Goal: Navigation & Orientation: Find specific page/section

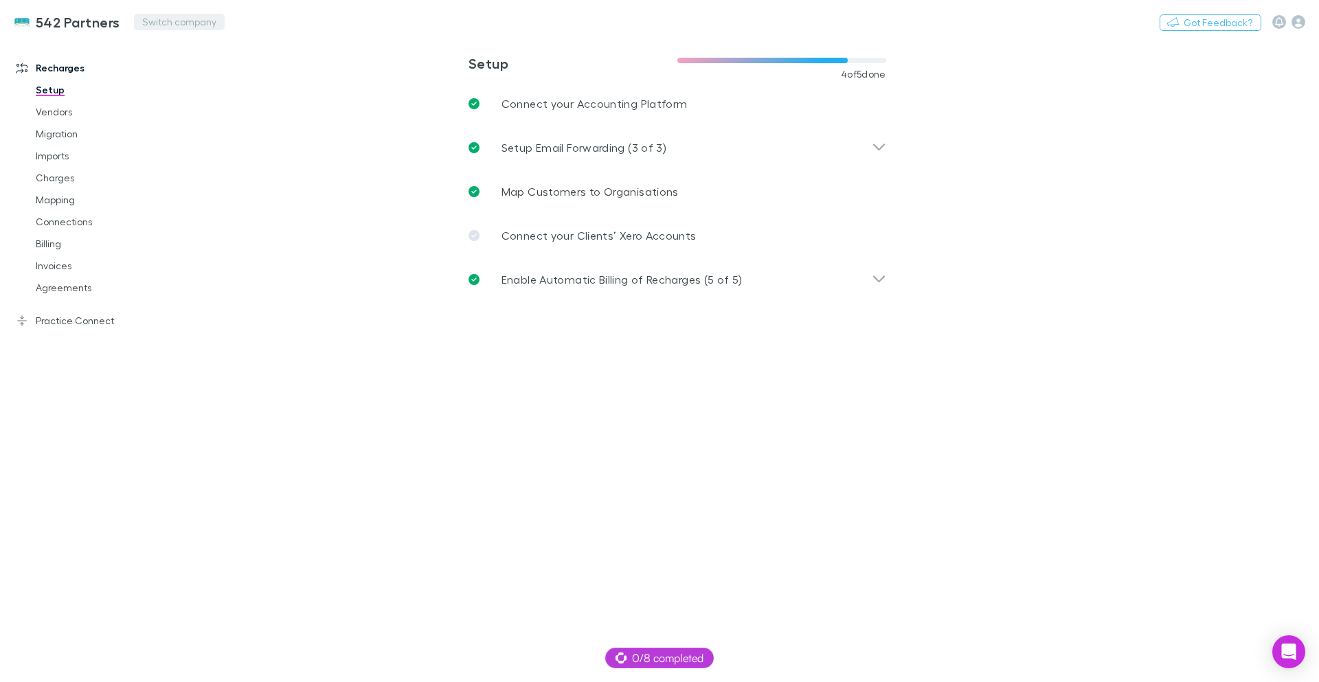
click at [173, 26] on button "Switch company" at bounding box center [179, 22] width 91 height 16
type input "**********"
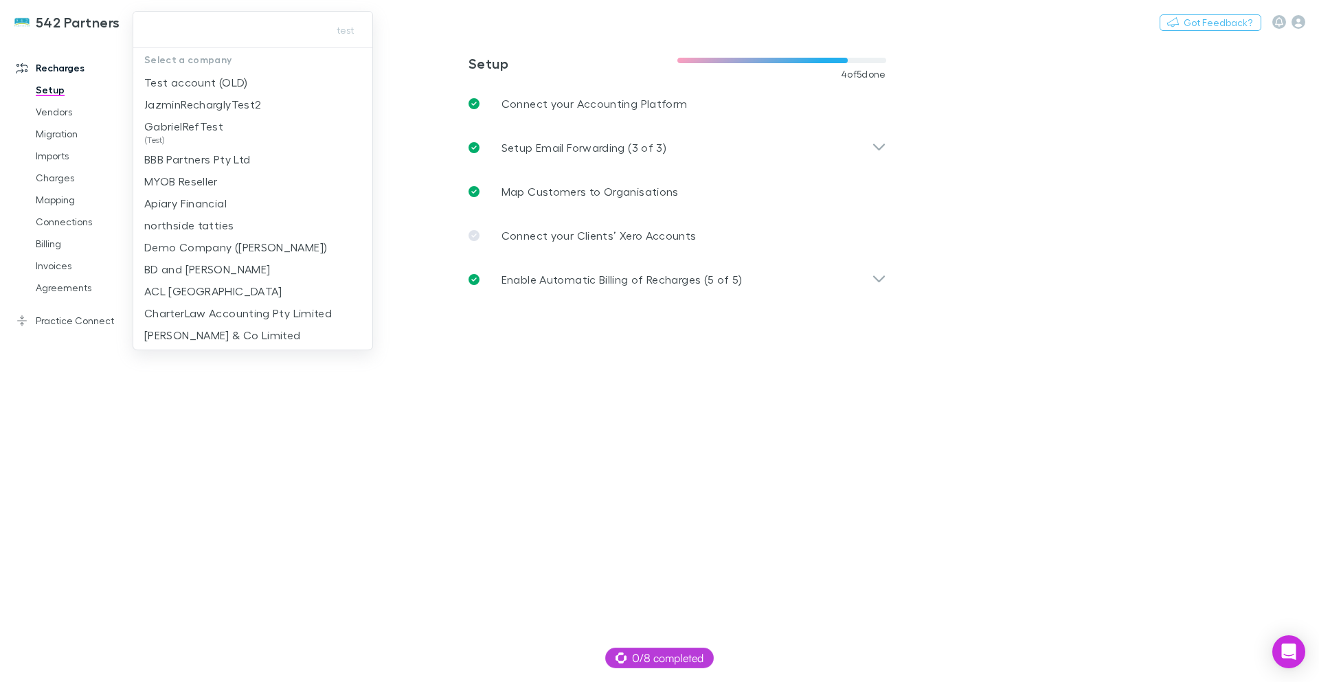
drag, startPoint x: 1071, startPoint y: 88, endPoint x: 1104, endPoint y: 89, distance: 33.0
click at [1071, 89] on div at bounding box center [659, 341] width 1319 height 682
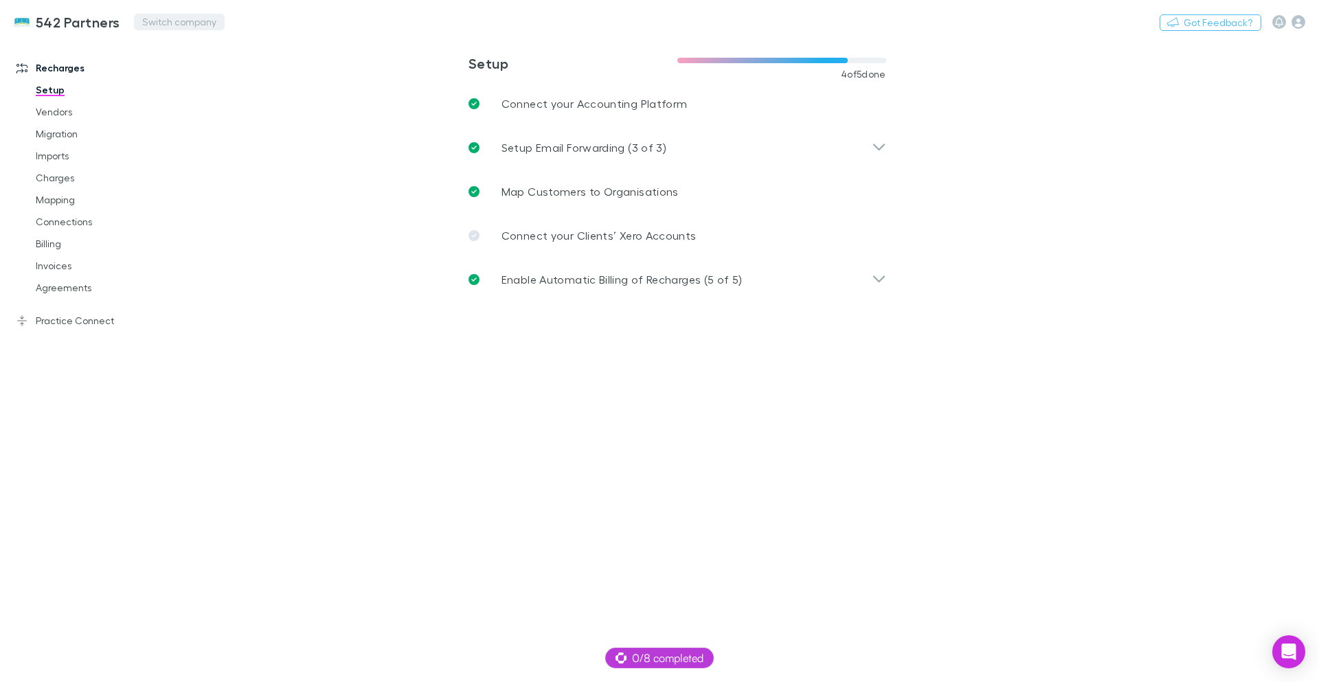
click at [163, 17] on button "Switch company" at bounding box center [179, 22] width 91 height 16
type input "*******"
click at [282, 82] on p "Emerald Business Advisers Limited" at bounding box center [233, 82] width 179 height 16
drag, startPoint x: 264, startPoint y: 42, endPoint x: 36, endPoint y: 20, distance: 229.1
click at [36, 20] on div "Emerald Business Advisers Limited Switch company Nothing Got Feedback?" at bounding box center [659, 22] width 1319 height 44
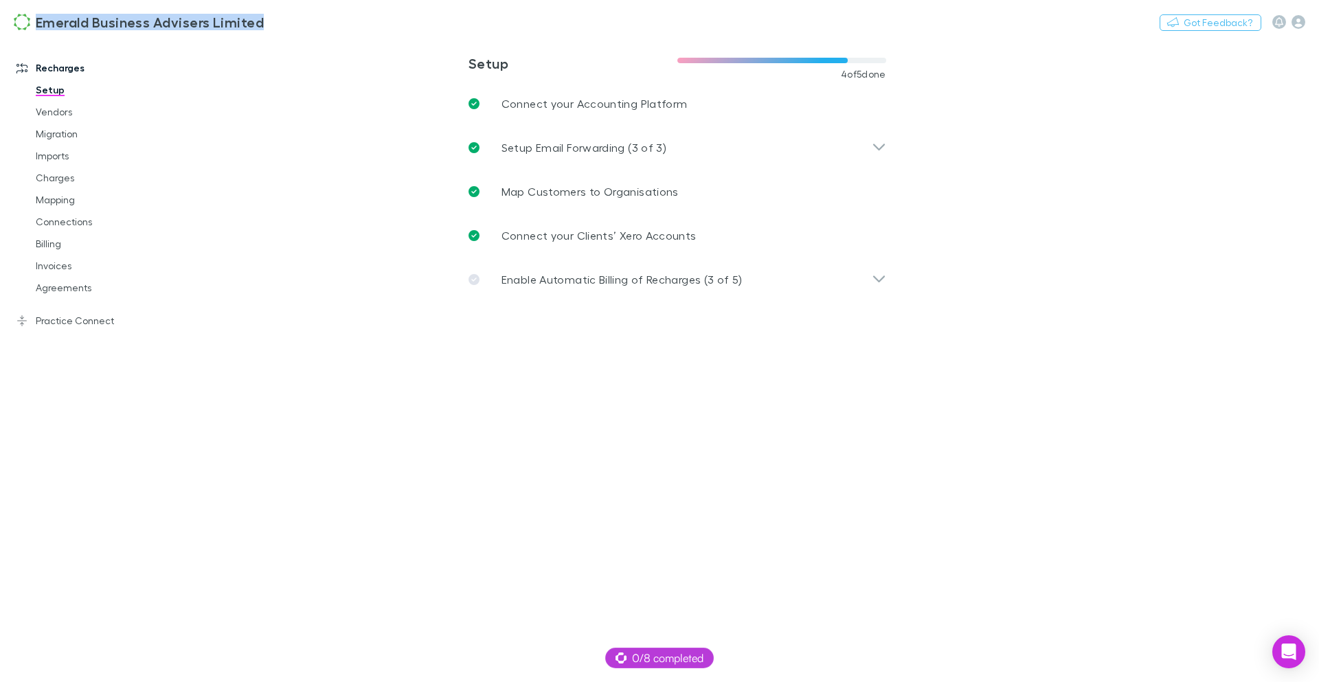
copy h3 "Emerald Business Advisers Limited"
click at [1300, 22] on icon "button" at bounding box center [1298, 22] width 14 height 14
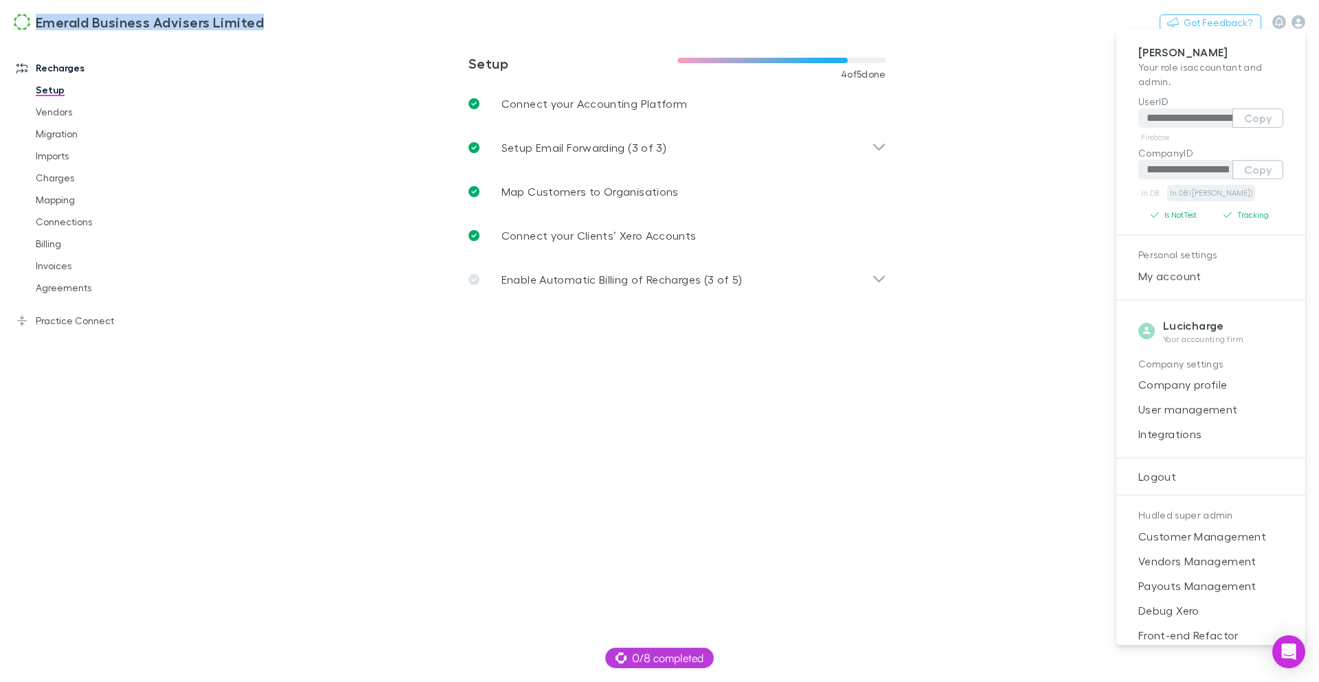
click at [1189, 194] on link "In DB (RECH)" at bounding box center [1211, 193] width 88 height 16
